Goal: Task Accomplishment & Management: Complete application form

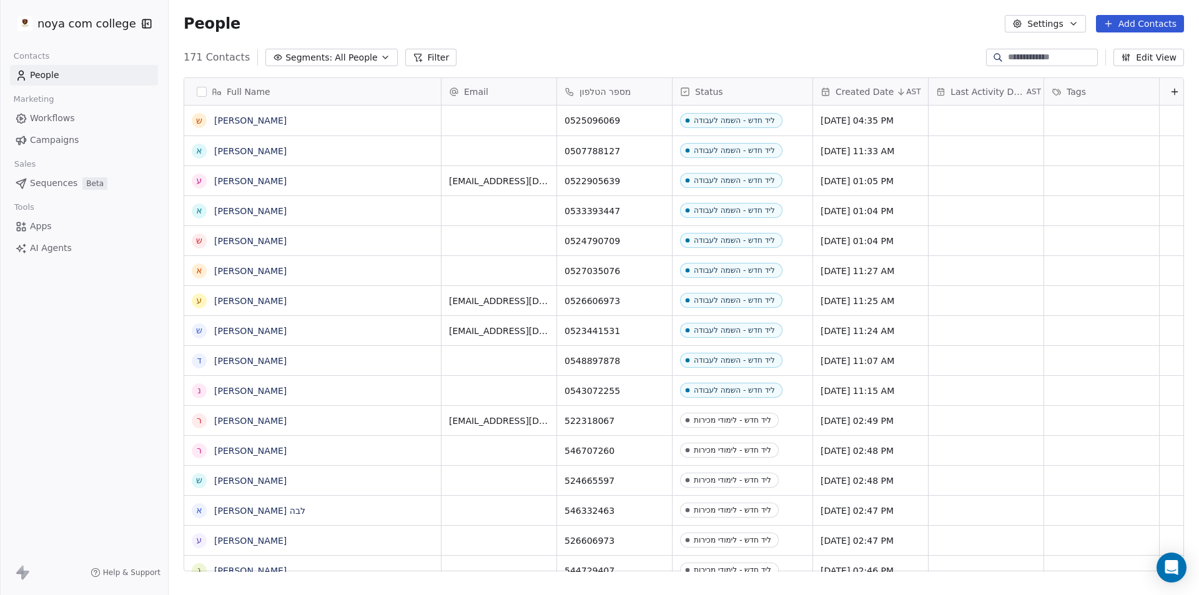
scroll to position [514, 1021]
click at [1138, 23] on button "Add Contacts" at bounding box center [1140, 23] width 88 height 17
drag, startPoint x: 1128, startPoint y: 50, endPoint x: 1122, endPoint y: 41, distance: 10.4
click at [1128, 51] on span "Create new contact" at bounding box center [1146, 50] width 86 height 13
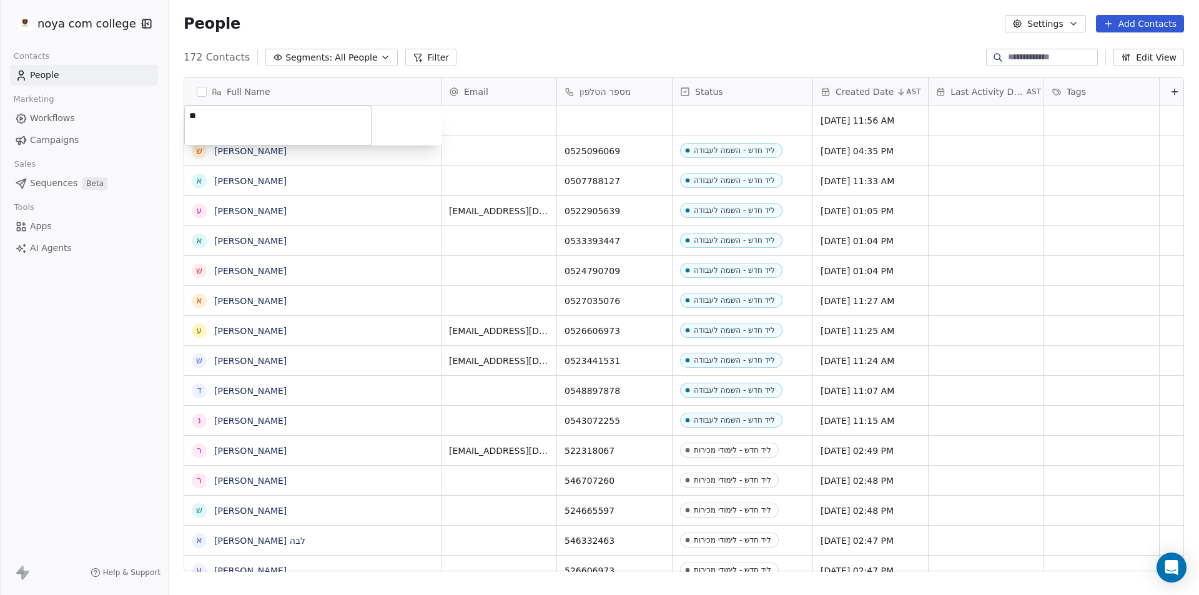
type textarea "*"
type textarea "**********"
click at [633, 107] on html "noya com college Contacts People Marketing Workflows Campaigns Sales Sequences …" at bounding box center [599, 297] width 1199 height 595
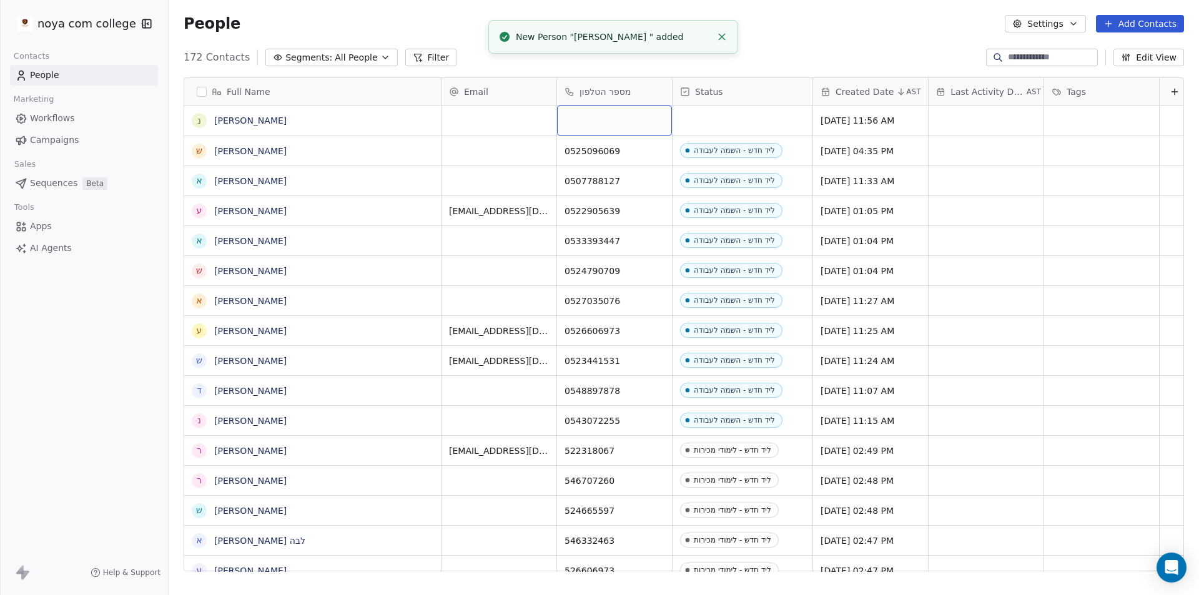
click at [634, 116] on div "grid" at bounding box center [614, 121] width 115 height 30
click at [634, 117] on div "grid" at bounding box center [614, 121] width 115 height 30
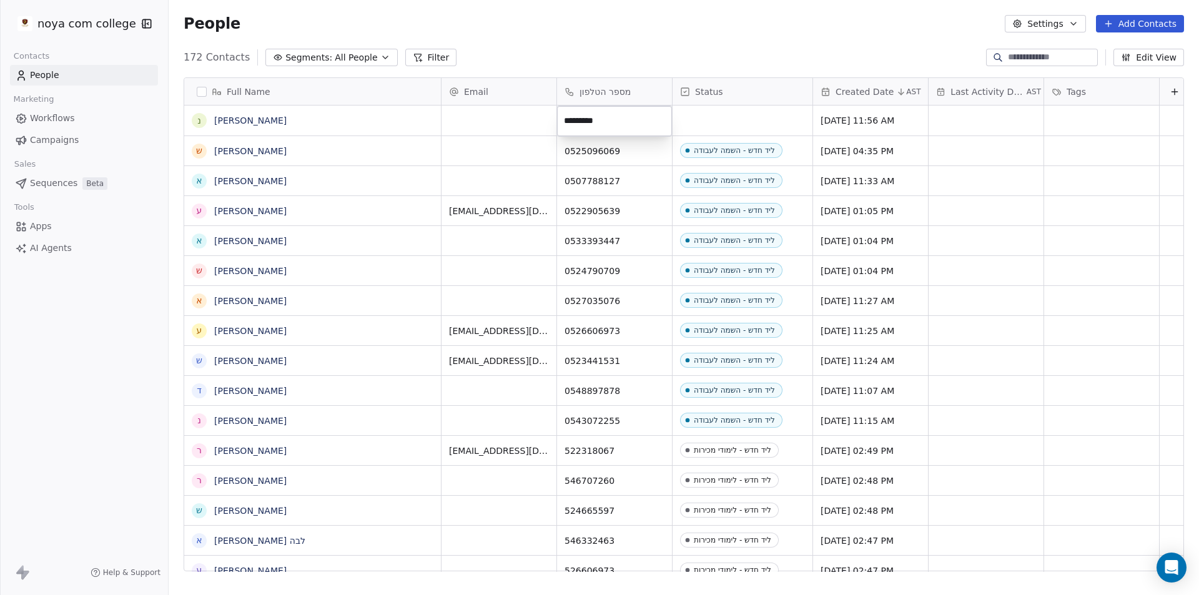
type input "**********"
click at [601, 57] on html "noya com college Contacts People Marketing Workflows Campaigns Sales Sequences …" at bounding box center [599, 297] width 1199 height 595
click at [762, 120] on div "grid" at bounding box center [743, 121] width 140 height 30
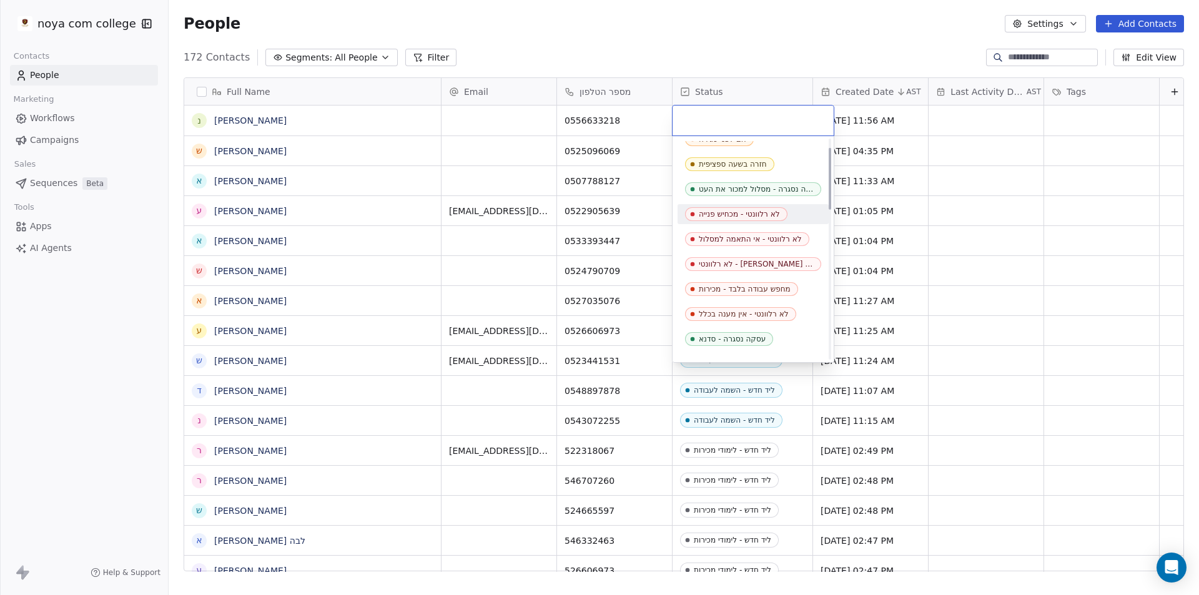
scroll to position [312, 0]
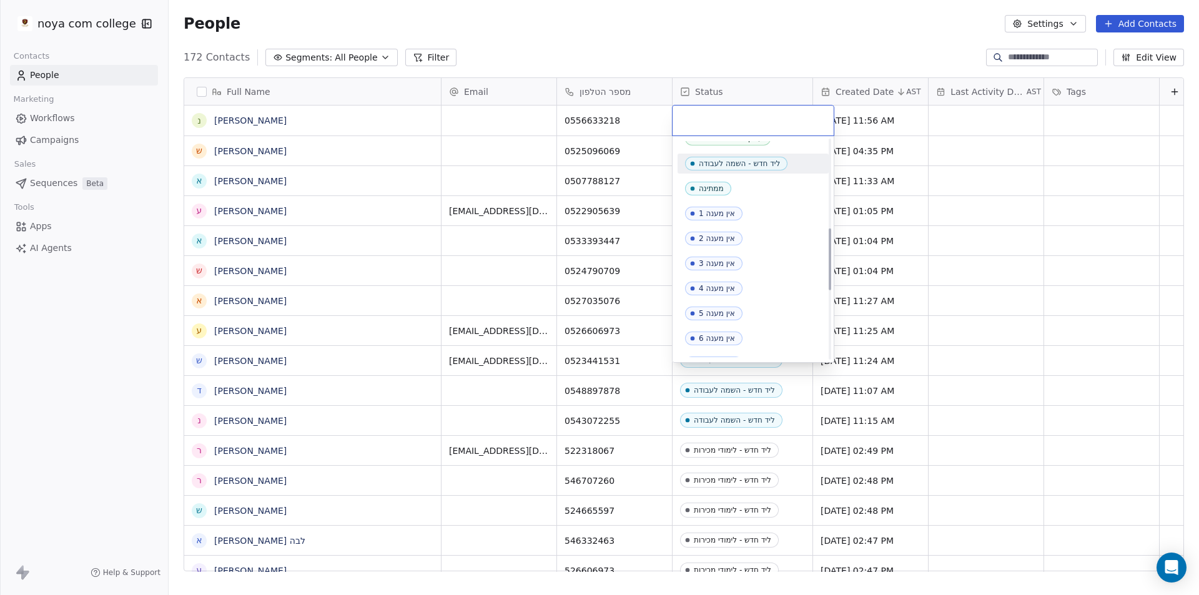
click at [744, 159] on div "ליד חדש - השמה לעבודה" at bounding box center [739, 163] width 81 height 9
